Goal: Task Accomplishment & Management: Understand process/instructions

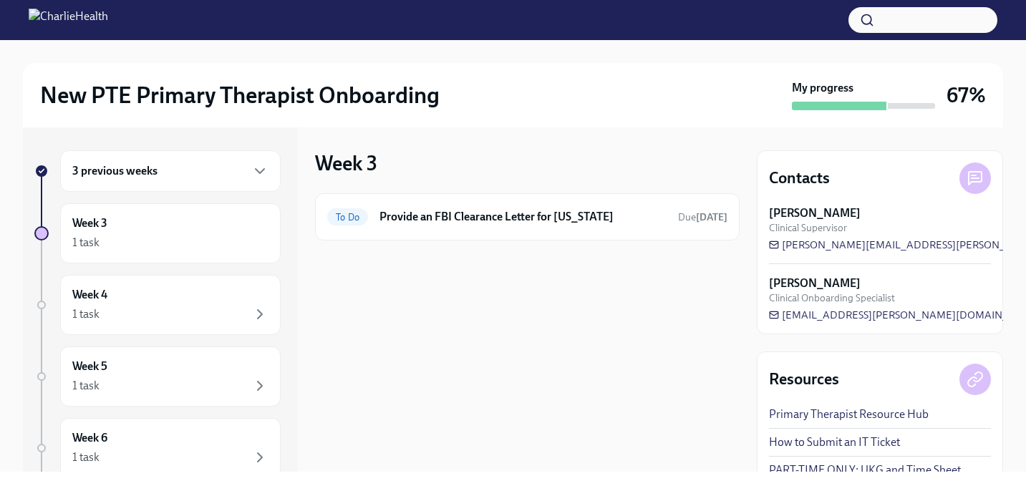
click at [191, 178] on div "3 previous weeks" at bounding box center [170, 170] width 196 height 17
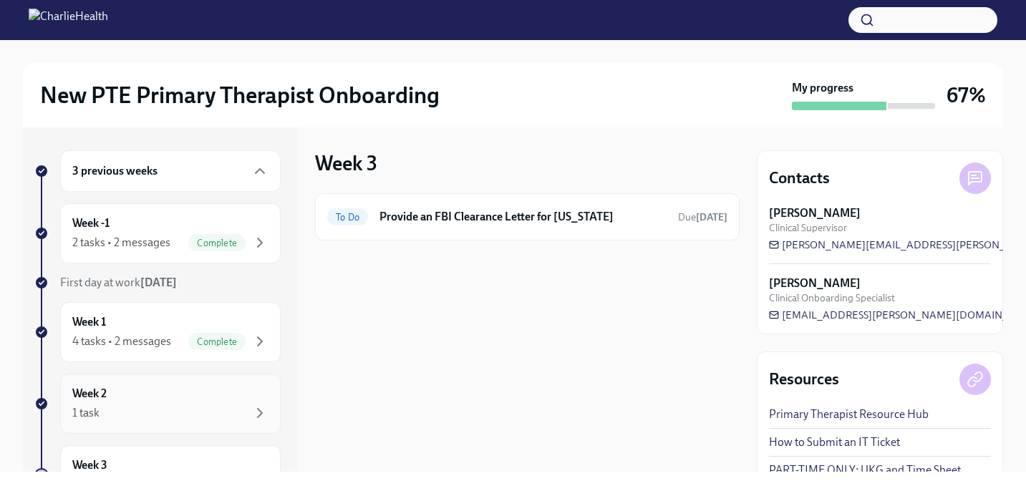
click at [172, 400] on div "Week 2 1 task" at bounding box center [170, 404] width 196 height 36
click at [549, 217] on h6 "Clinical Onboarding: Week 2" at bounding box center [522, 217] width 287 height 16
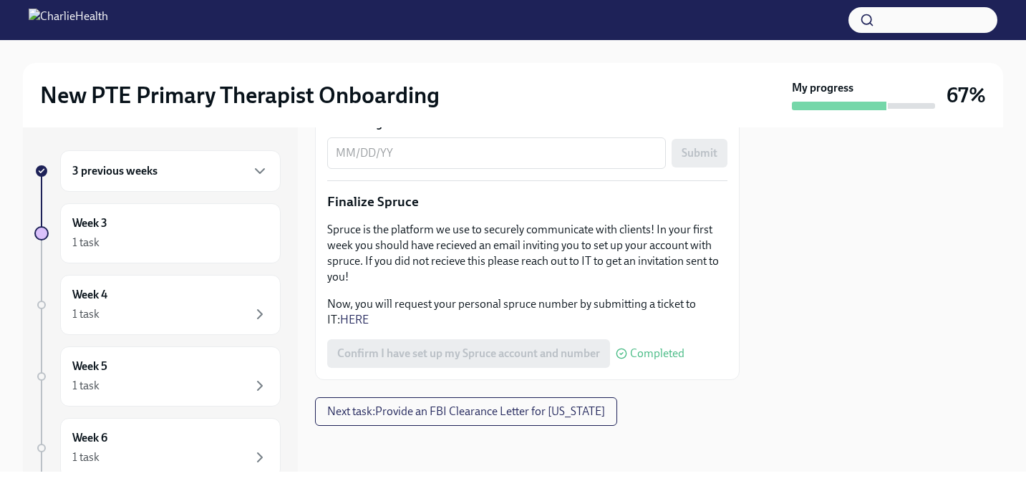
scroll to position [1870, 0]
click at [216, 312] on div "1 task" at bounding box center [170, 314] width 196 height 17
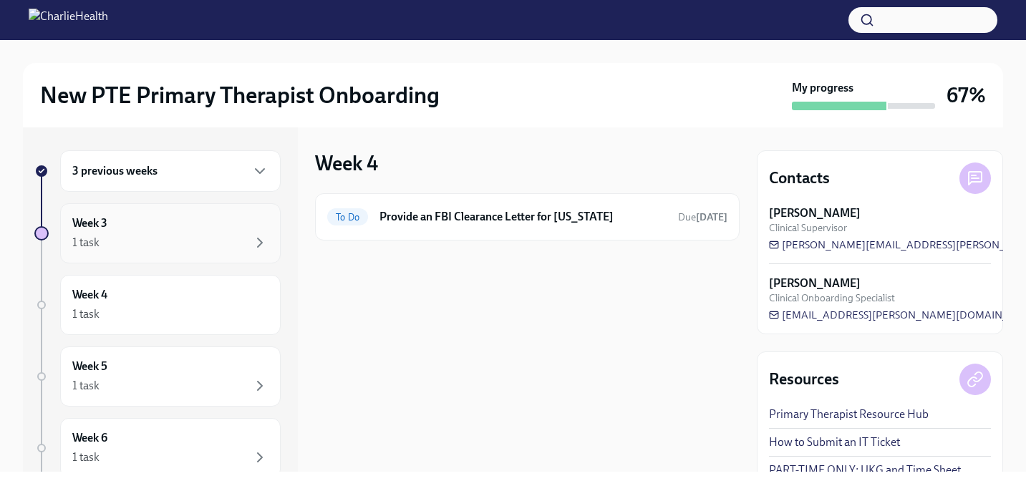
click at [193, 229] on div "Week 3 1 task" at bounding box center [170, 233] width 196 height 36
click at [208, 167] on div "3 previous weeks" at bounding box center [170, 170] width 196 height 17
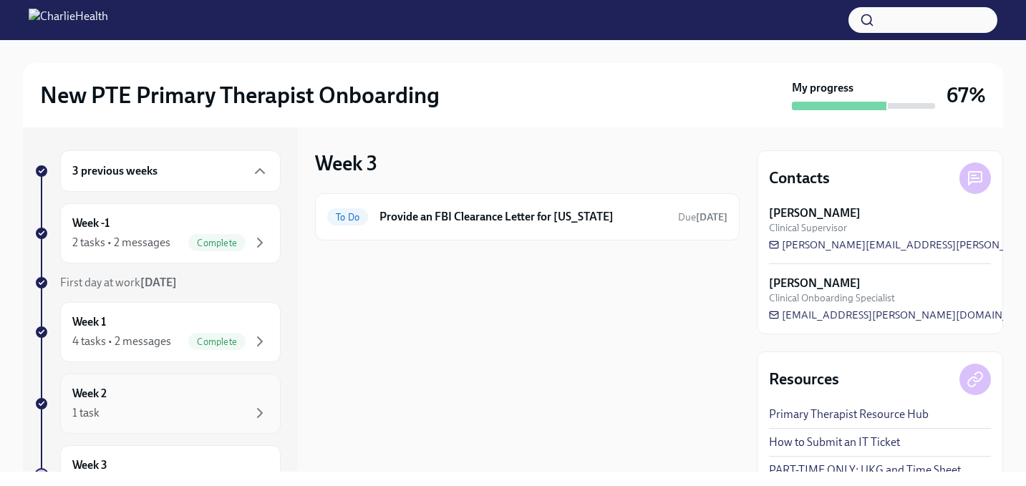
click at [152, 384] on div "Week 2 1 task" at bounding box center [170, 404] width 220 height 60
click at [165, 351] on div "Week 1 4 tasks • 2 messages Complete" at bounding box center [170, 332] width 220 height 60
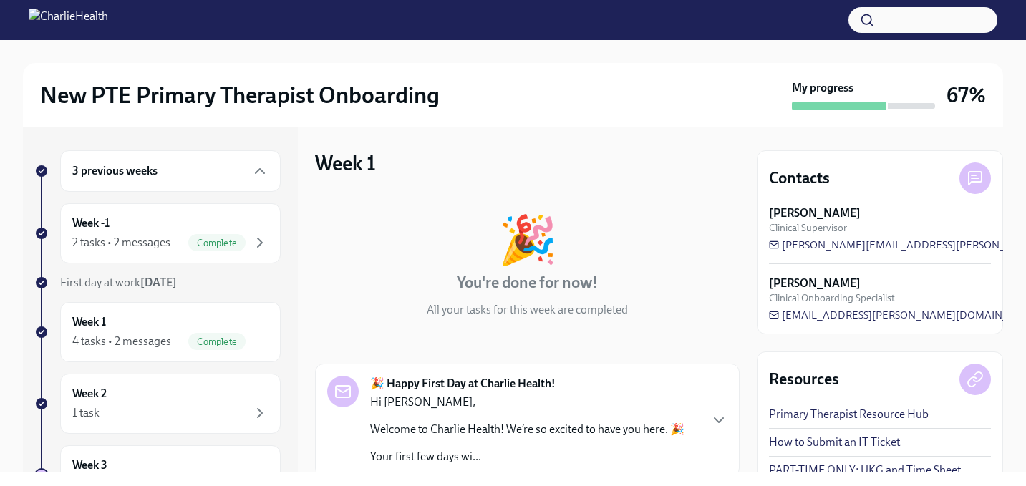
scroll to position [455, 0]
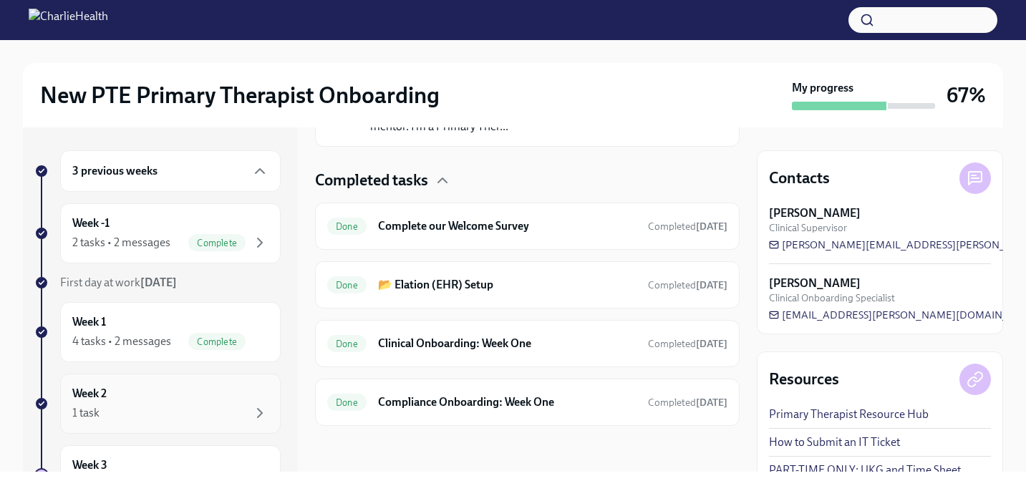
click at [180, 412] on div "1 task" at bounding box center [170, 412] width 196 height 17
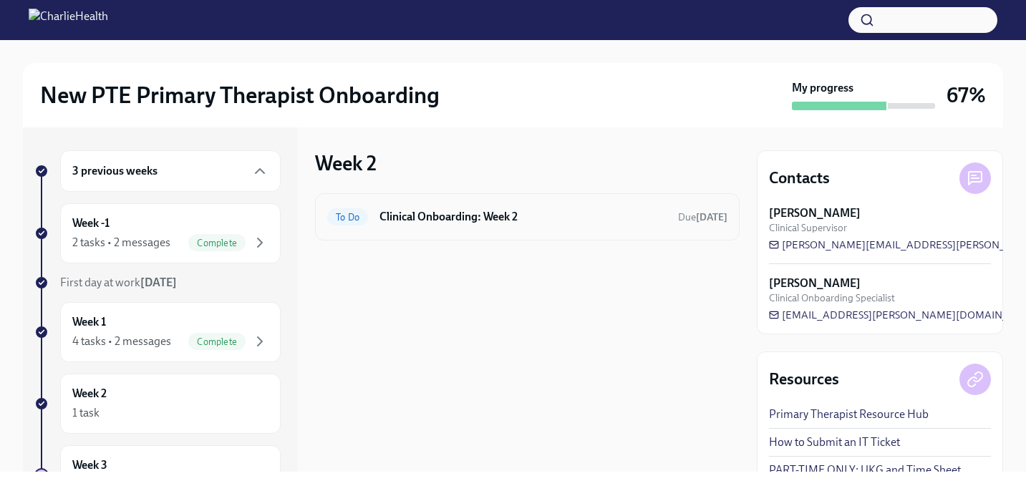
click at [471, 200] on div "To Do Clinical Onboarding: Week 2 Due [DATE]" at bounding box center [527, 216] width 424 height 47
click at [471, 220] on h6 "Clinical Onboarding: Week 2" at bounding box center [522, 217] width 287 height 16
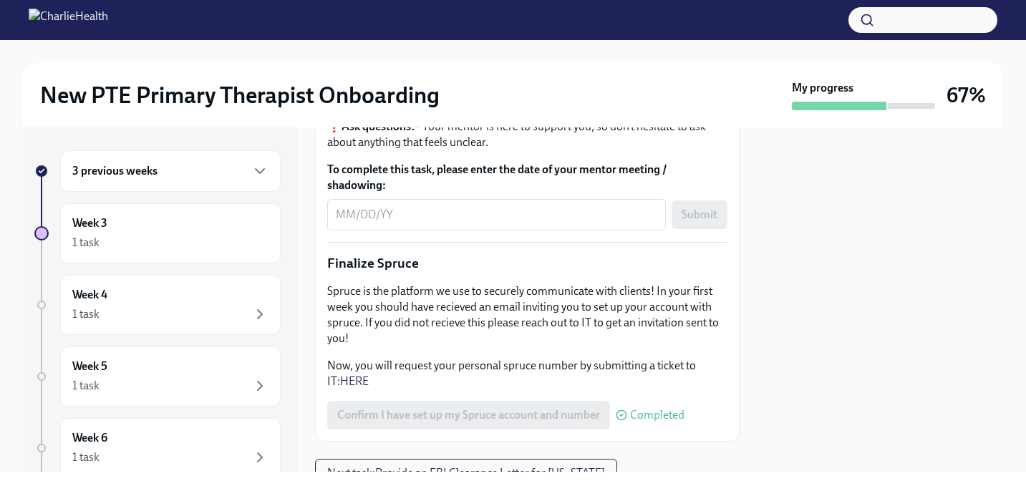
scroll to position [1870, 0]
